Goal: Check status: Check status

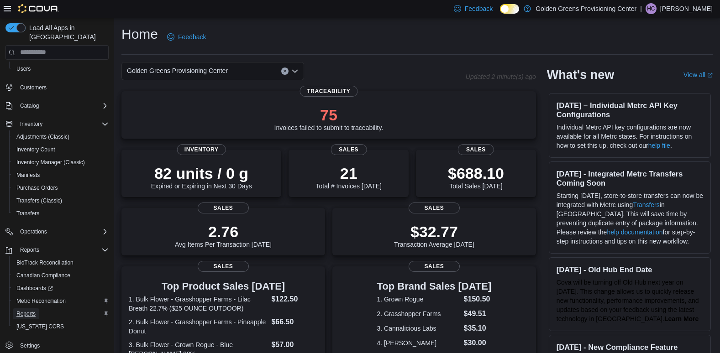
click at [28, 310] on span "Reports" at bounding box center [25, 313] width 19 height 7
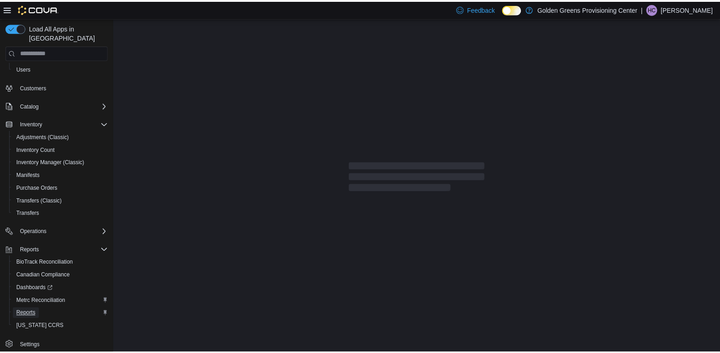
scroll to position [50, 0]
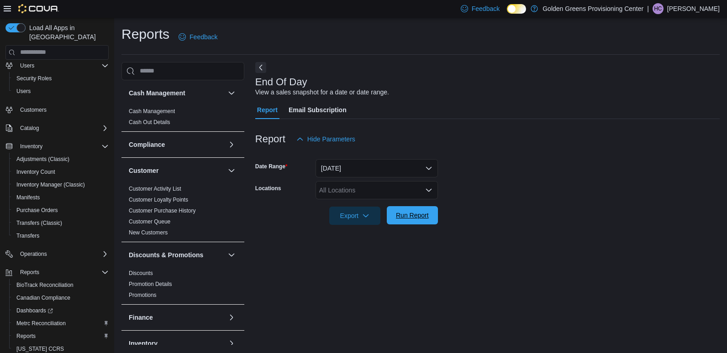
click at [409, 217] on span "Run Report" at bounding box center [412, 215] width 33 height 9
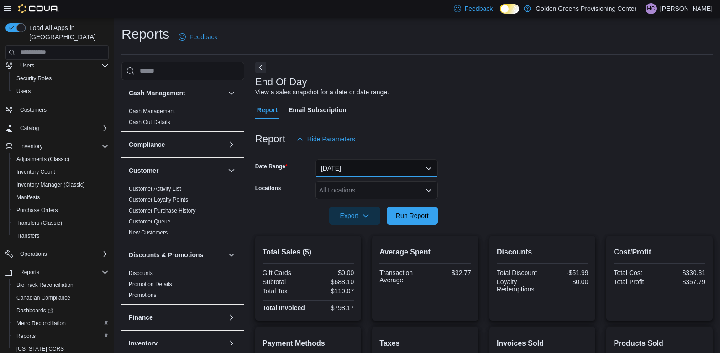
click at [338, 165] on button "[DATE]" at bounding box center [376, 168] width 122 height 18
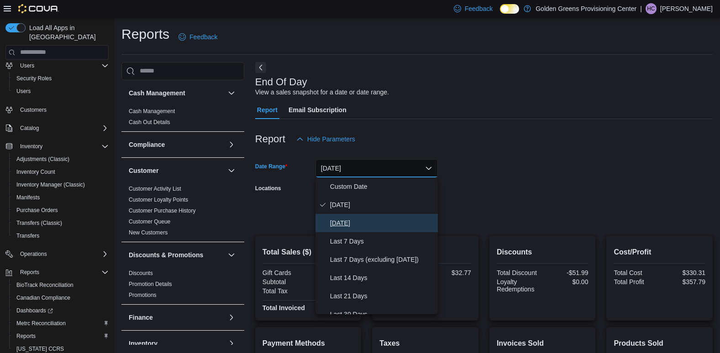
click at [351, 225] on span "[DATE]" at bounding box center [382, 223] width 104 height 11
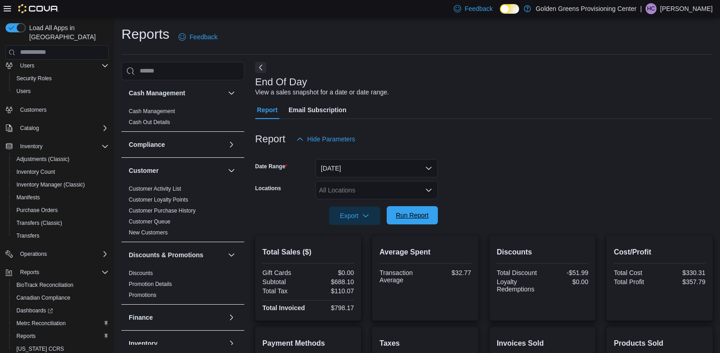
click at [426, 216] on span "Run Report" at bounding box center [412, 215] width 33 height 9
drag, startPoint x: 328, startPoint y: 311, endPoint x: 357, endPoint y: 311, distance: 29.2
click at [357, 311] on div "Total Sales ($) Gift Cards $0.00 Subtotal $4,136.16 Total Tax $661.67 Total Inv…" at bounding box center [308, 278] width 106 height 85
click at [519, 175] on form "Date Range [DATE] Locations All Locations Export Run Report" at bounding box center [483, 186] width 457 height 77
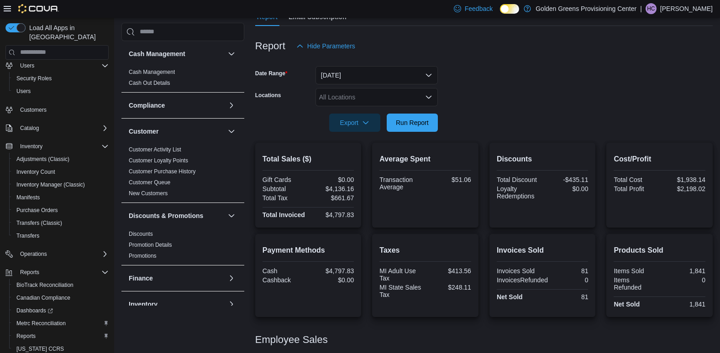
scroll to position [15, 0]
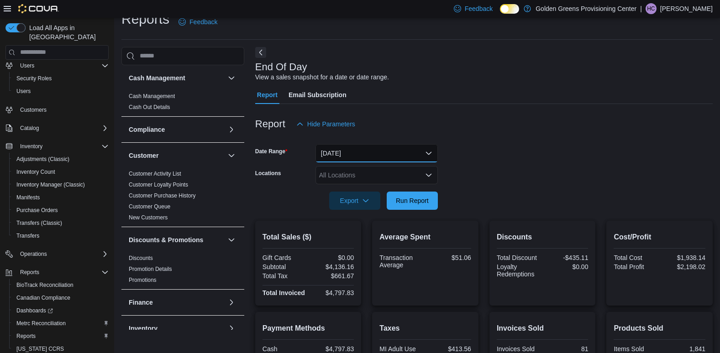
click at [337, 159] on button "[DATE]" at bounding box center [376, 153] width 122 height 18
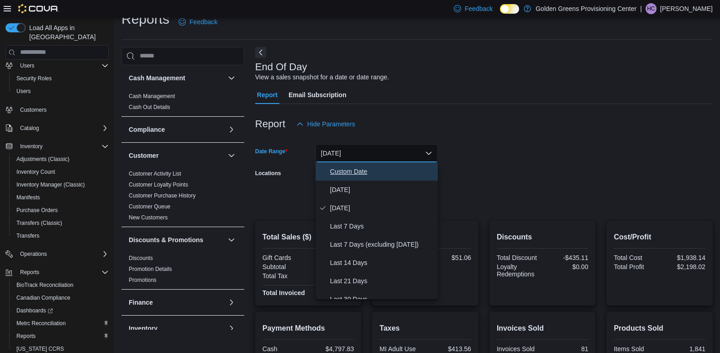
click at [346, 171] on span "Custom Date" at bounding box center [382, 171] width 104 height 11
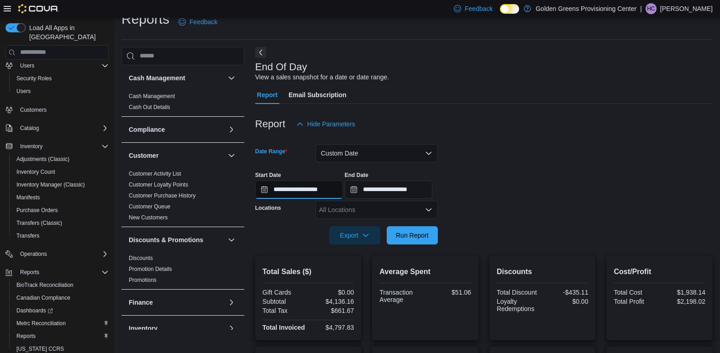
click at [307, 190] on input "**********" at bounding box center [299, 190] width 88 height 18
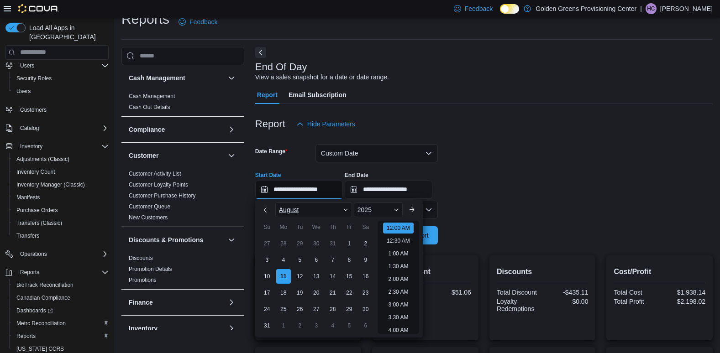
scroll to position [28, 0]
click at [369, 261] on div "9" at bounding box center [365, 260] width 16 height 16
type input "**********"
click at [412, 188] on input "**********" at bounding box center [389, 190] width 88 height 18
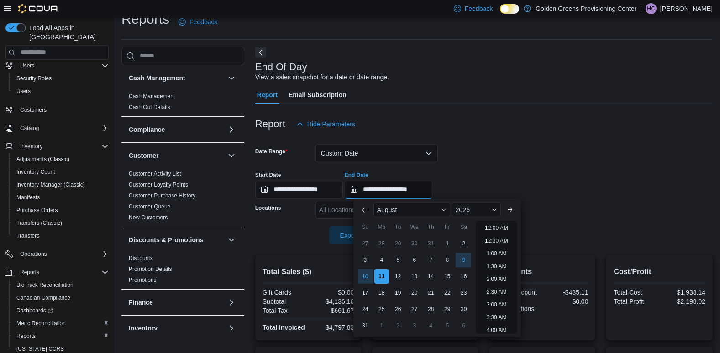
scroll to position [502, 0]
click at [463, 252] on div "9" at bounding box center [464, 260] width 16 height 16
type input "**********"
click at [484, 181] on div "**********" at bounding box center [483, 181] width 457 height 35
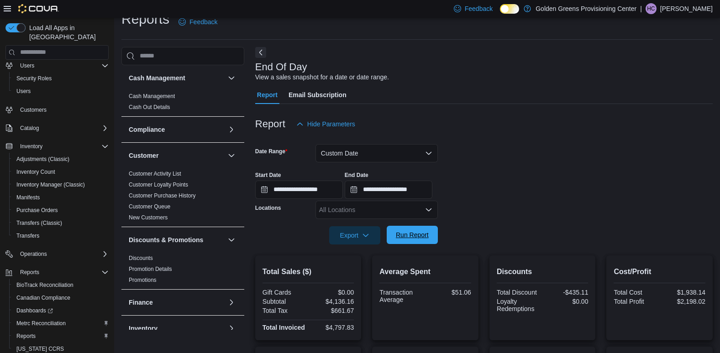
click at [425, 238] on span "Run Report" at bounding box center [412, 235] width 33 height 9
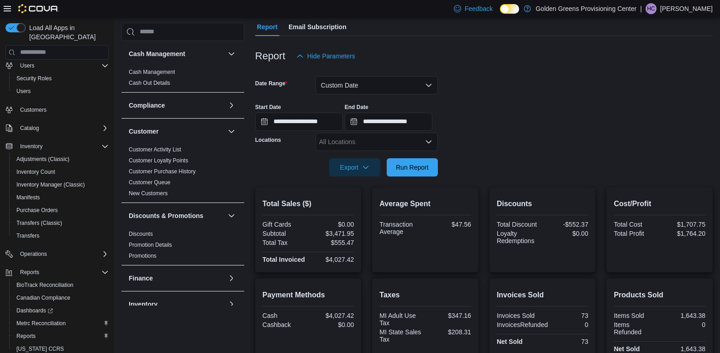
scroll to position [61, 0]
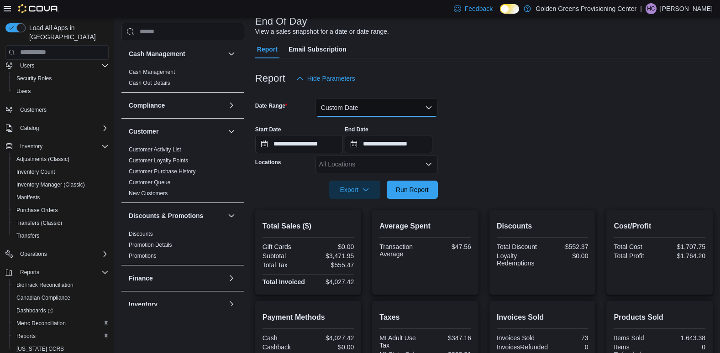
click at [372, 106] on button "Custom Date" at bounding box center [376, 108] width 122 height 18
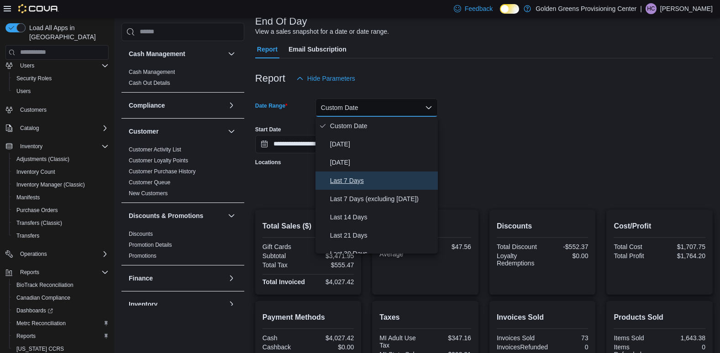
click at [349, 178] on span "Last 7 Days" at bounding box center [382, 180] width 104 height 11
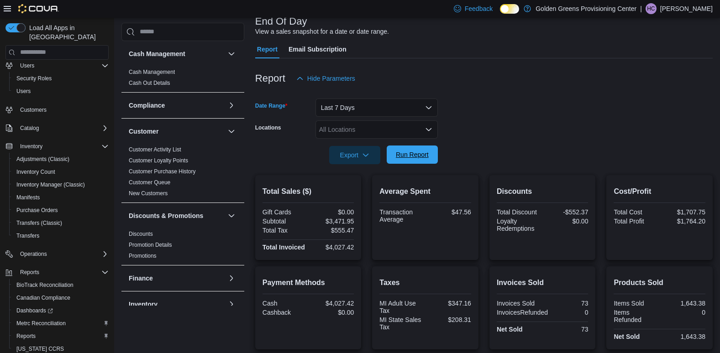
click at [424, 160] on span "Run Report" at bounding box center [412, 155] width 40 height 18
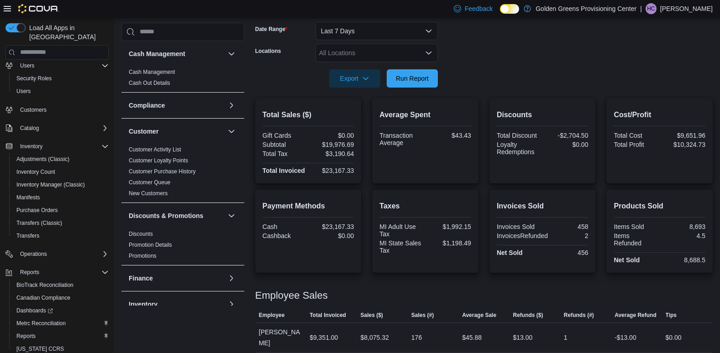
scroll to position [152, 0]
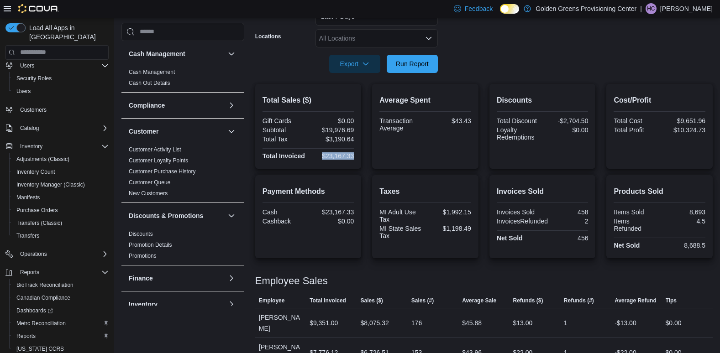
drag, startPoint x: 322, startPoint y: 159, endPoint x: 366, endPoint y: 157, distance: 43.4
click at [366, 157] on div "Total Sales ($) Gift Cards $0.00 Subtotal $19,976.69 Total Tax $3,190.64 Total …" at bounding box center [483, 126] width 457 height 85
drag, startPoint x: 366, startPoint y: 157, endPoint x: 345, endPoint y: 163, distance: 22.1
click at [345, 163] on div "Total Sales ($) Gift Cards $0.00 Subtotal $19,976.69 Total Tax $3,190.64 Total …" at bounding box center [308, 126] width 106 height 85
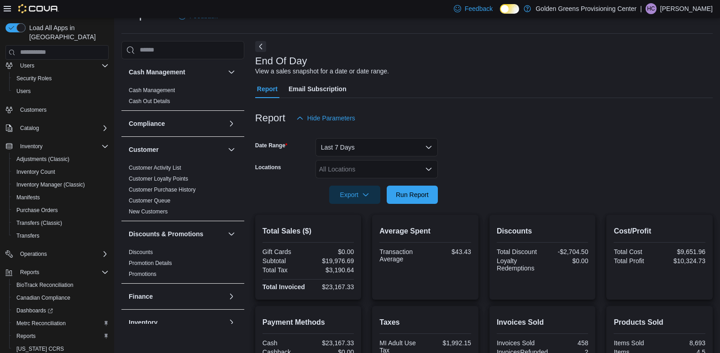
scroll to position [15, 0]
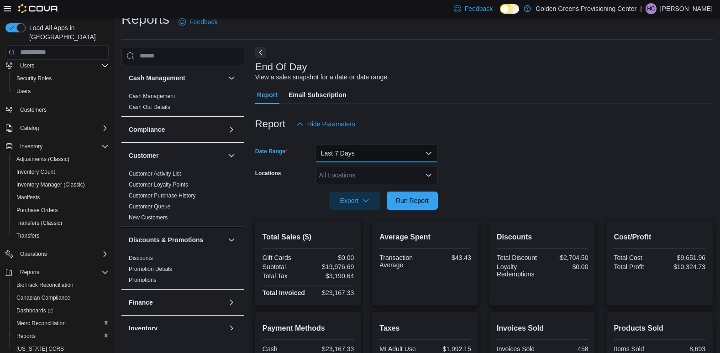
click at [362, 152] on button "Last 7 Days" at bounding box center [376, 153] width 122 height 18
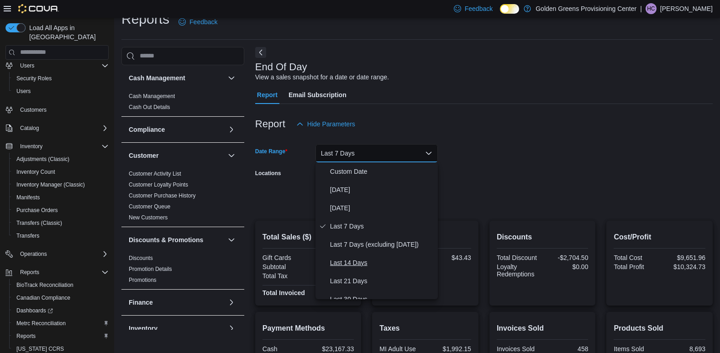
scroll to position [46, 0]
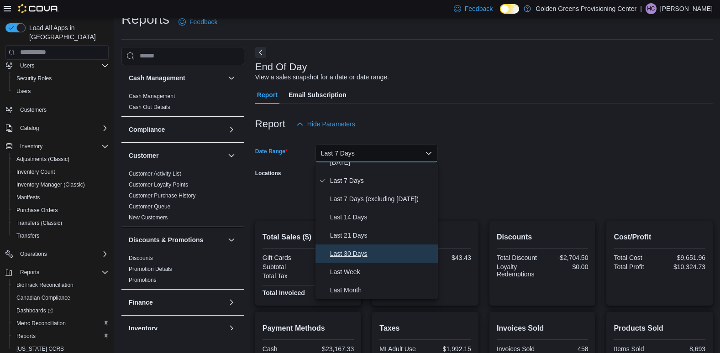
click at [359, 258] on span "Last 30 Days" at bounding box center [382, 253] width 104 height 11
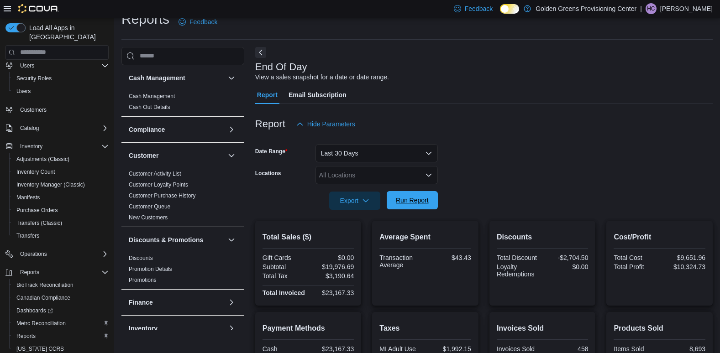
click at [411, 204] on span "Run Report" at bounding box center [412, 200] width 33 height 9
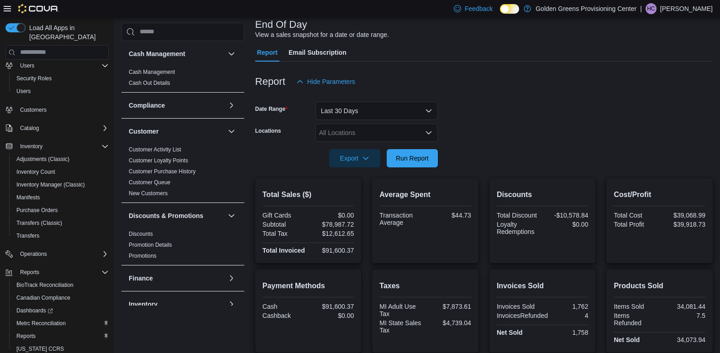
scroll to position [106, 0]
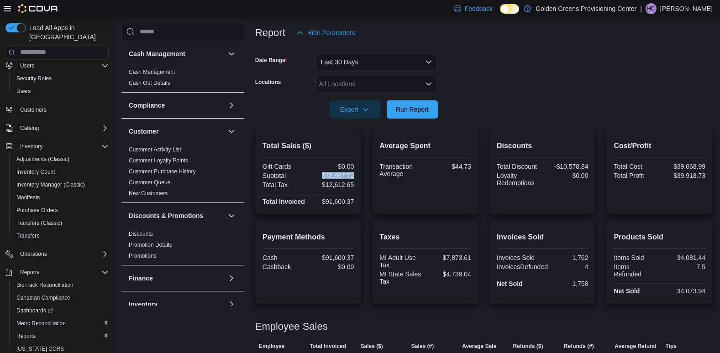
drag, startPoint x: 322, startPoint y: 176, endPoint x: 356, endPoint y: 178, distance: 33.9
click at [356, 178] on div "Total Sales ($) Gift Cards $0.00 Subtotal $78,987.72 Total Tax $12,612.65 Total…" at bounding box center [308, 172] width 106 height 85
click at [662, 180] on div at bounding box center [659, 180] width 92 height 2
drag, startPoint x: 675, startPoint y: 178, endPoint x: 718, endPoint y: 175, distance: 42.5
click at [713, 175] on div "Cost/Profit Total Cost $39,068.99 Total Profit $39,918.73" at bounding box center [659, 172] width 106 height 85
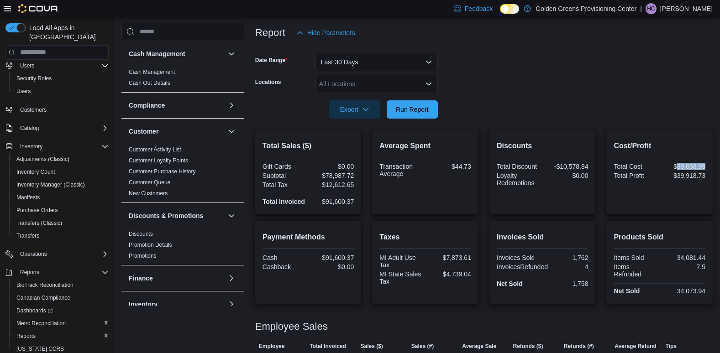
drag, startPoint x: 718, startPoint y: 175, endPoint x: 714, endPoint y: 168, distance: 8.0
click at [713, 168] on div "Cost/Profit Total Cost $39,068.99 Total Profit $39,918.73" at bounding box center [659, 172] width 106 height 85
drag, startPoint x: 714, startPoint y: 168, endPoint x: 706, endPoint y: 204, distance: 37.4
click at [705, 204] on div "Cost/Profit Total Cost $39,068.99 Total Profit $39,918.73" at bounding box center [659, 172] width 92 height 70
drag, startPoint x: 318, startPoint y: 188, endPoint x: 361, endPoint y: 188, distance: 43.4
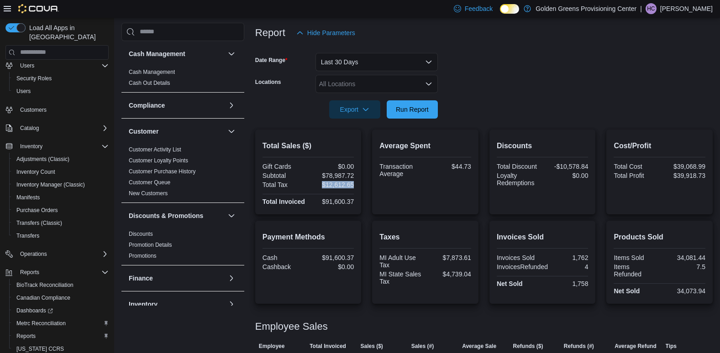
click at [361, 188] on div "Total Sales ($) Gift Cards $0.00 Subtotal $78,987.72 Total Tax $12,612.65 Total…" at bounding box center [308, 172] width 106 height 85
click at [594, 226] on div "Invoices Sold Invoices Sold 1,762 InvoicesRefunded 4 Net Sold 1,758" at bounding box center [542, 262] width 106 height 83
click at [606, 69] on form "Date Range Last 30 Days Locations All Locations Export Run Report" at bounding box center [483, 80] width 457 height 77
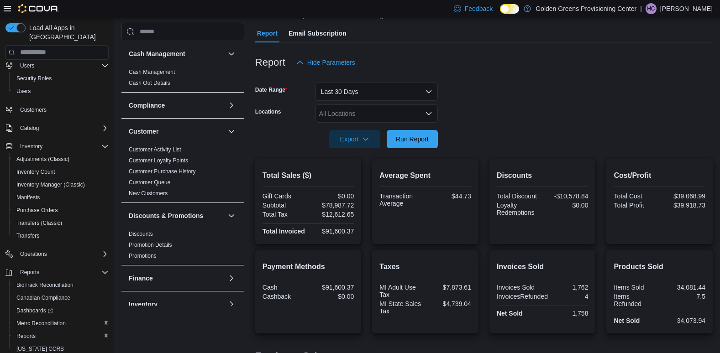
scroll to position [61, 0]
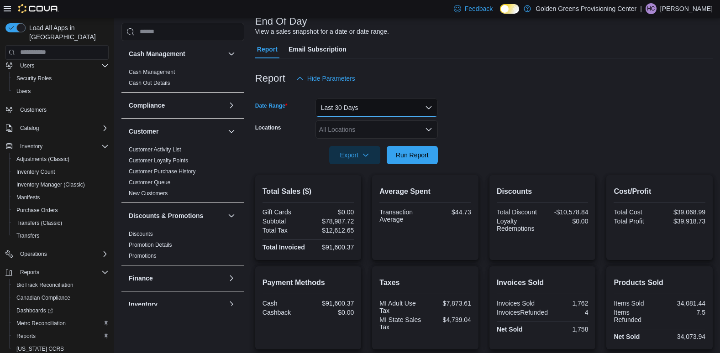
click at [372, 107] on button "Last 30 Days" at bounding box center [376, 108] width 122 height 18
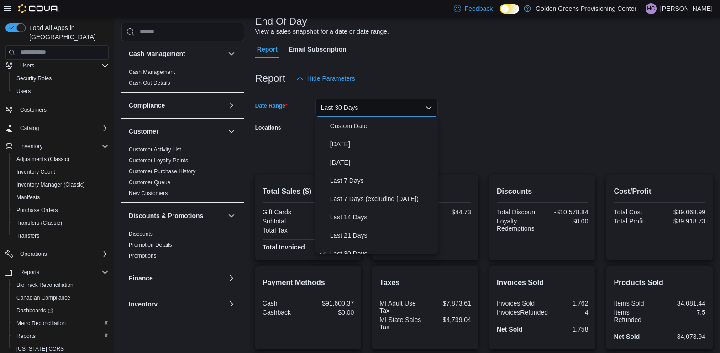
scroll to position [9, 0]
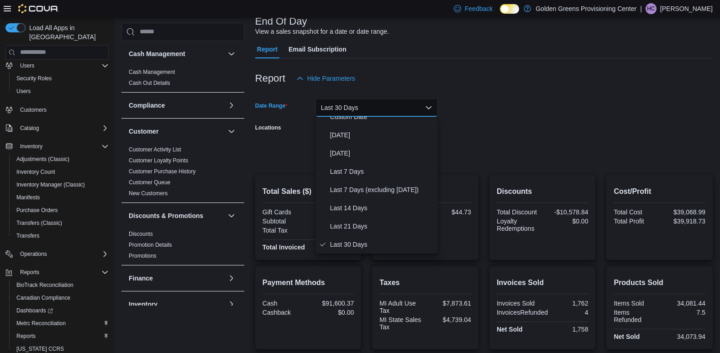
click at [484, 121] on form "Date Range Last 30 Days Locations All Locations Export Run Report" at bounding box center [483, 126] width 457 height 77
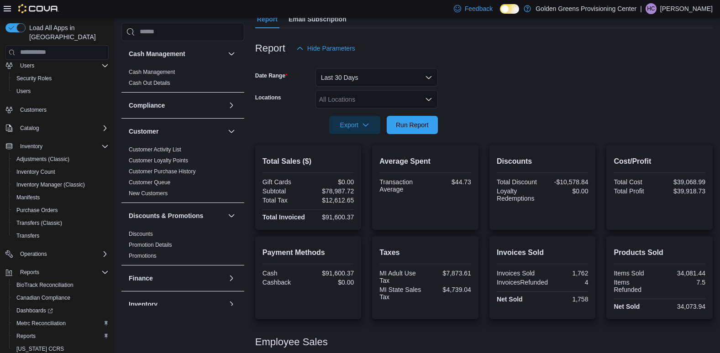
scroll to position [106, 0]
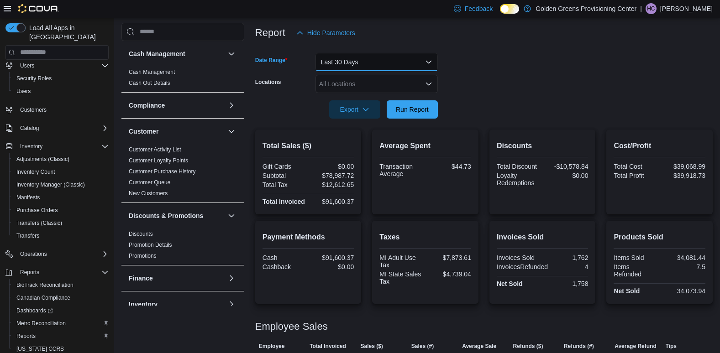
click at [372, 67] on button "Last 30 Days" at bounding box center [376, 62] width 122 height 18
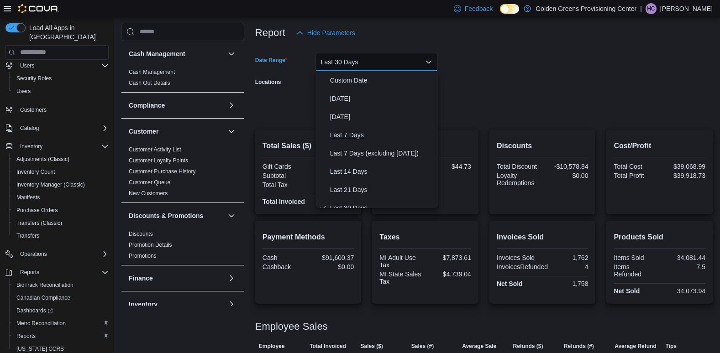
scroll to position [9, 0]
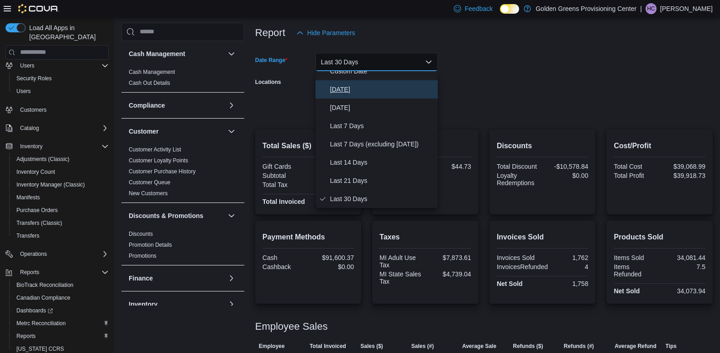
click at [330, 95] on button "[DATE]" at bounding box center [376, 89] width 122 height 18
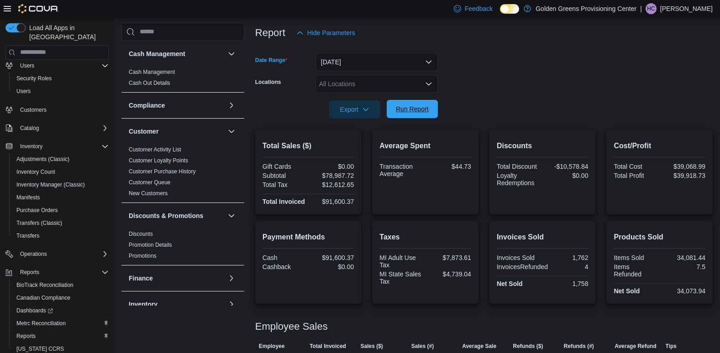
click at [411, 110] on span "Run Report" at bounding box center [412, 109] width 33 height 9
click at [546, 100] on div at bounding box center [483, 96] width 457 height 7
click at [360, 61] on button "[DATE]" at bounding box center [376, 62] width 122 height 18
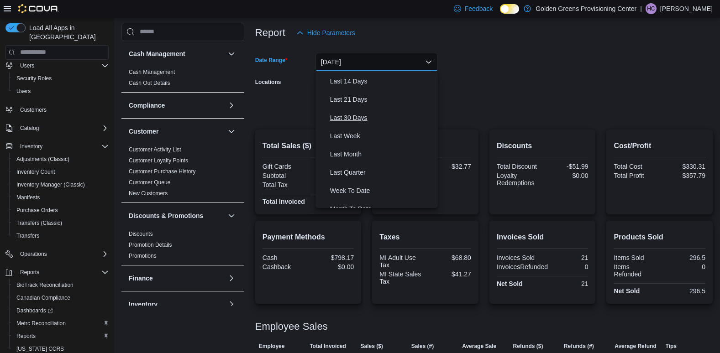
scroll to position [137, 0]
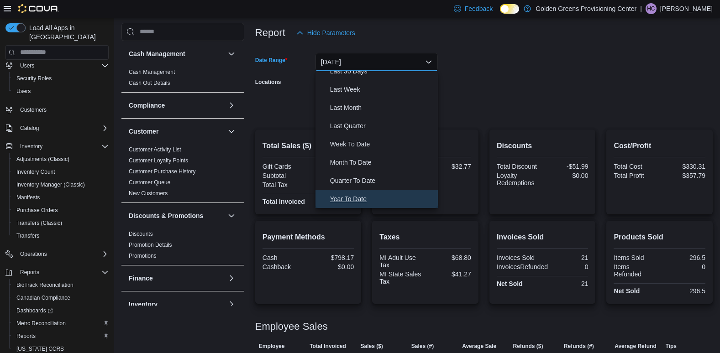
click at [362, 199] on span "Year To Date" at bounding box center [382, 199] width 104 height 11
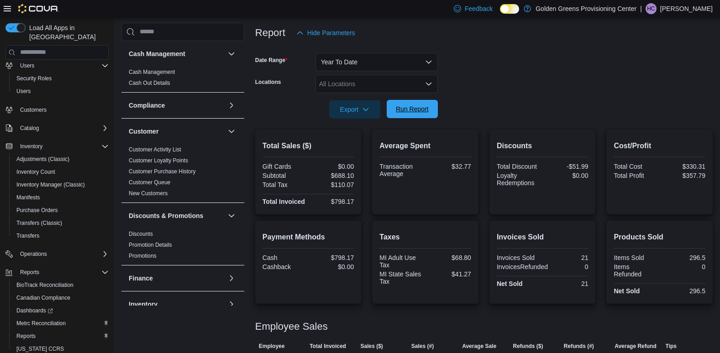
click at [411, 106] on span "Run Report" at bounding box center [412, 109] width 33 height 9
drag, startPoint x: 318, startPoint y: 204, endPoint x: 357, endPoint y: 206, distance: 39.3
click at [357, 206] on div "Total Sales ($) Gift Cards $0.00 Subtotal $523,650.37 Total Tax $83,631.44 Tota…" at bounding box center [308, 172] width 106 height 85
drag, startPoint x: 357, startPoint y: 206, endPoint x: 311, endPoint y: 175, distance: 55.6
click at [310, 175] on div "$523,650.37" at bounding box center [332, 175] width 44 height 7
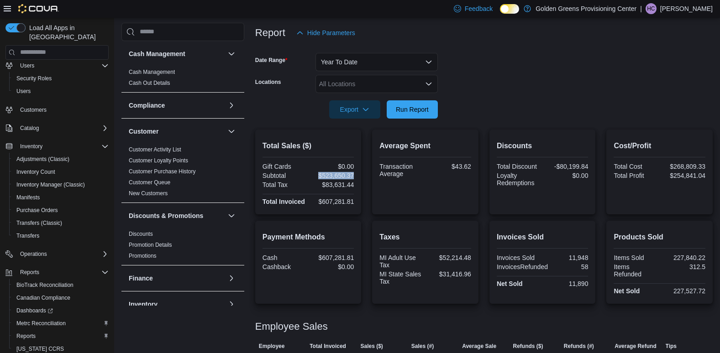
drag, startPoint x: 318, startPoint y: 177, endPoint x: 358, endPoint y: 178, distance: 40.2
click at [358, 178] on div "Total Sales ($) Gift Cards $0.00 Subtotal $523,650.37 Total Tax $83,631.44 Tota…" at bounding box center [308, 172] width 106 height 85
drag, startPoint x: 358, startPoint y: 178, endPoint x: 355, endPoint y: 187, distance: 9.1
click at [354, 187] on div "$83,631.44" at bounding box center [332, 184] width 44 height 7
click at [655, 93] on div at bounding box center [483, 96] width 457 height 7
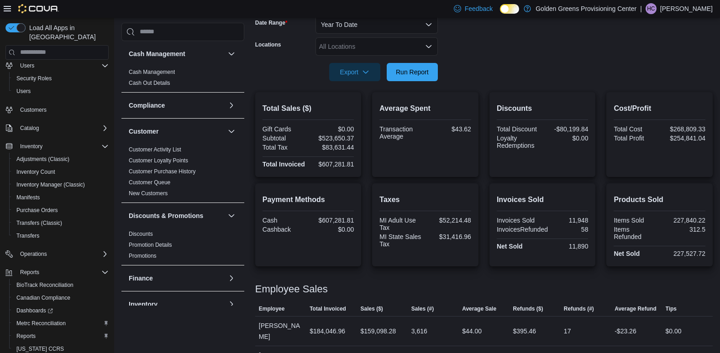
scroll to position [120, 0]
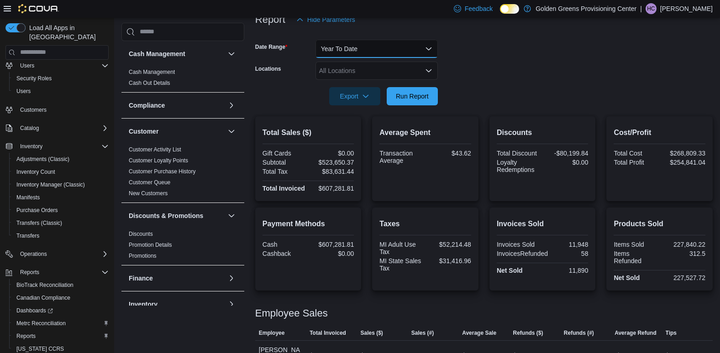
click at [372, 51] on button "Year To Date" at bounding box center [376, 49] width 122 height 18
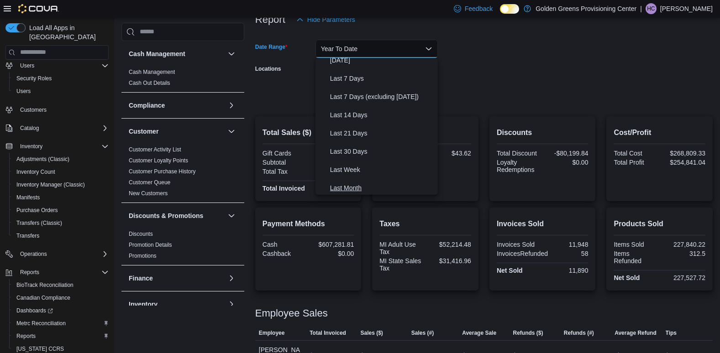
scroll to position [0, 0]
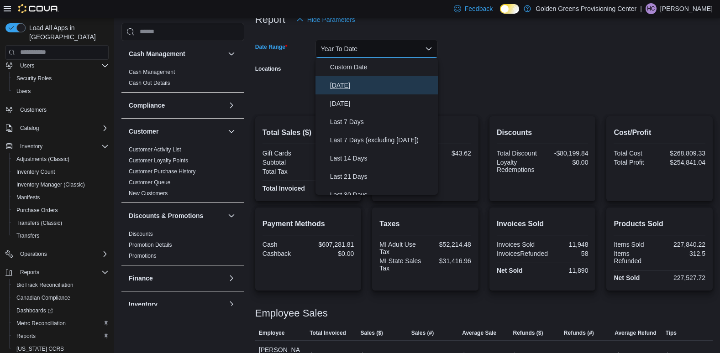
click at [348, 85] on span "[DATE]" at bounding box center [382, 85] width 104 height 11
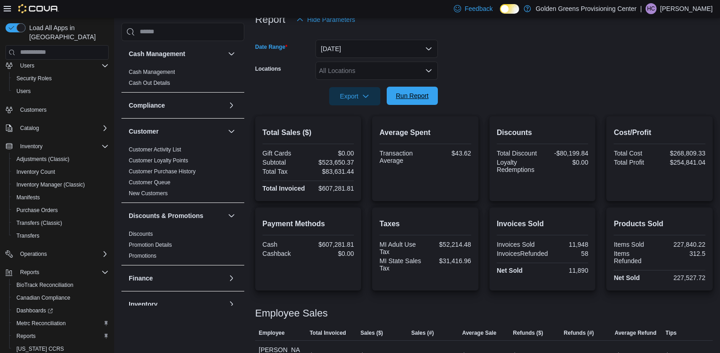
click at [409, 95] on span "Run Report" at bounding box center [412, 95] width 33 height 9
